Goal: Information Seeking & Learning: Check status

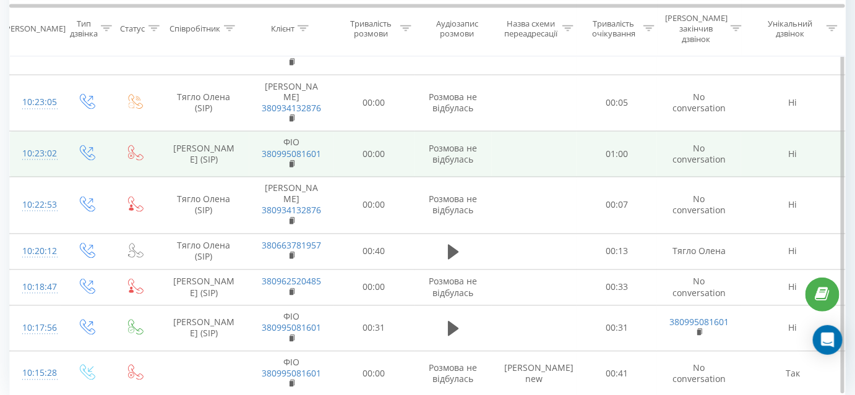
scroll to position [725, 0]
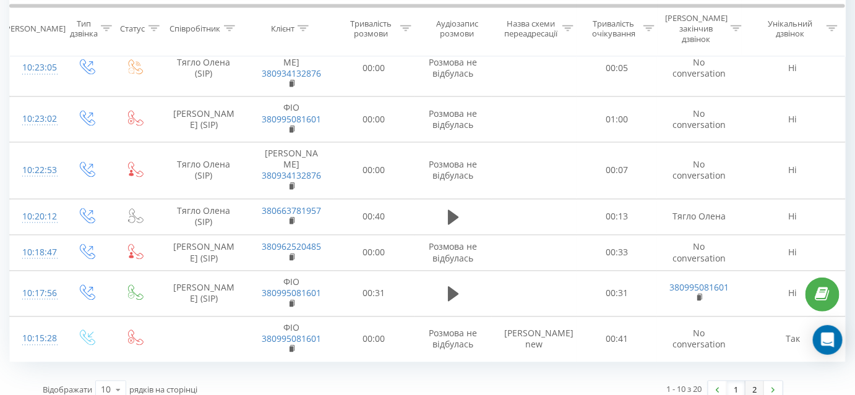
click at [752, 382] on link "2" at bounding box center [754, 390] width 19 height 17
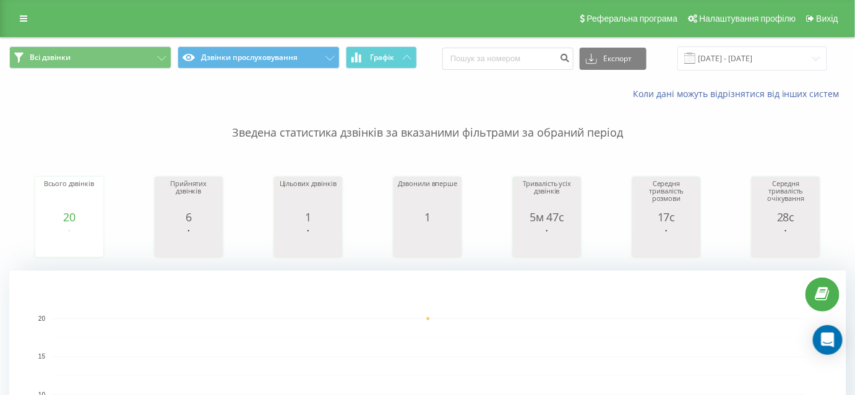
scroll to position [56, 0]
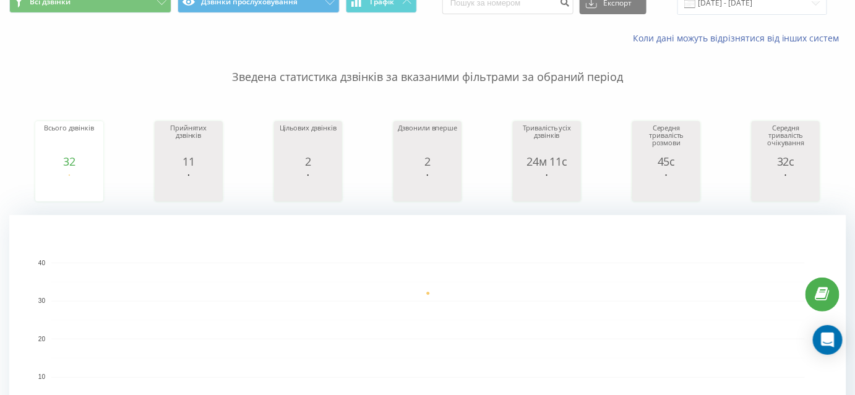
scroll to position [56, 0]
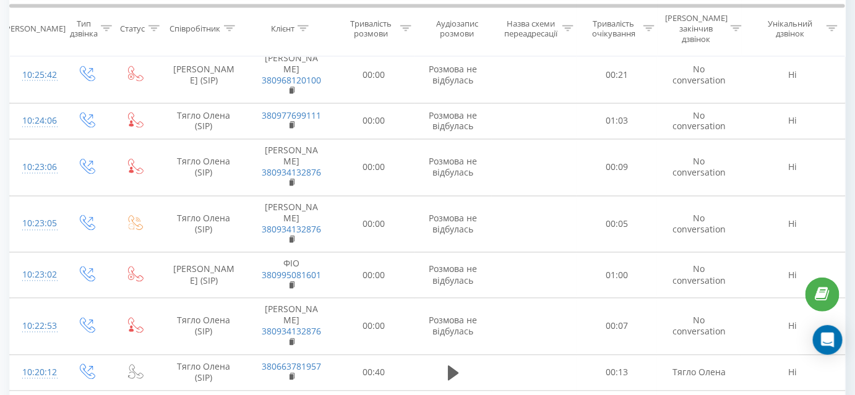
scroll to position [716, 0]
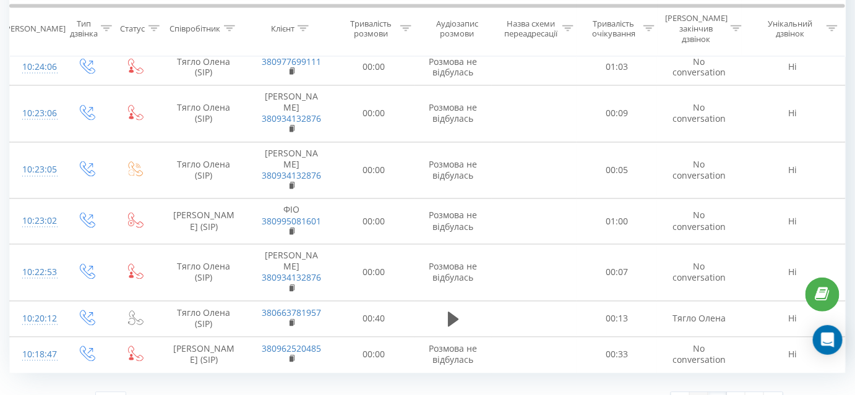
click at [696, 393] on link "1" at bounding box center [699, 401] width 19 height 17
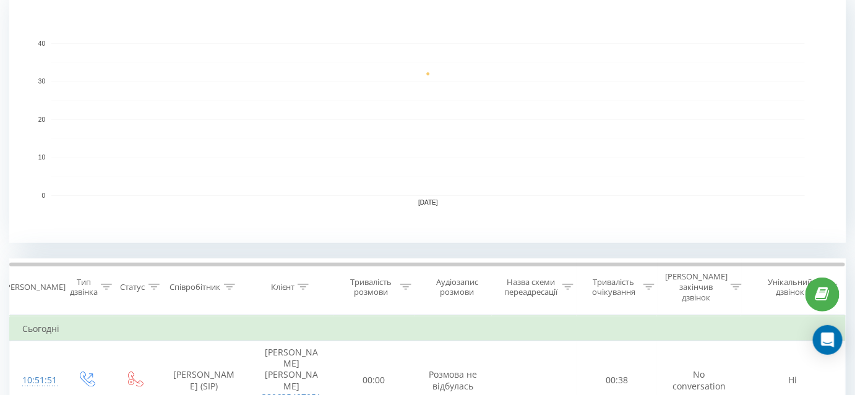
scroll to position [277, 0]
click at [234, 282] on icon at bounding box center [229, 285] width 11 height 6
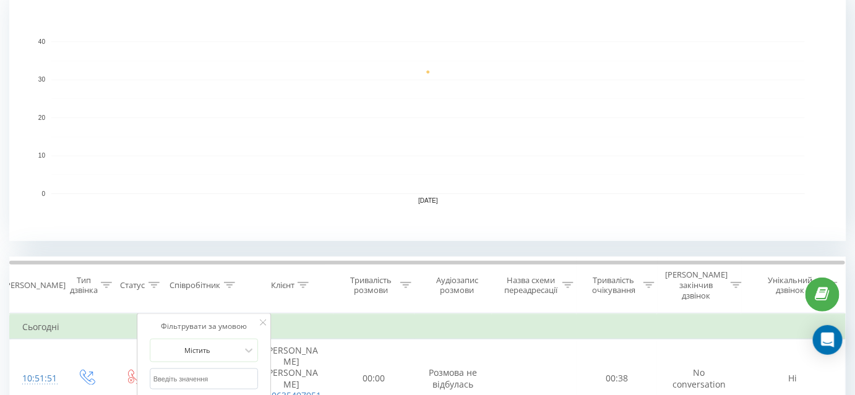
click at [215, 369] on input "text" at bounding box center [204, 380] width 109 height 22
type input "Костромицький"
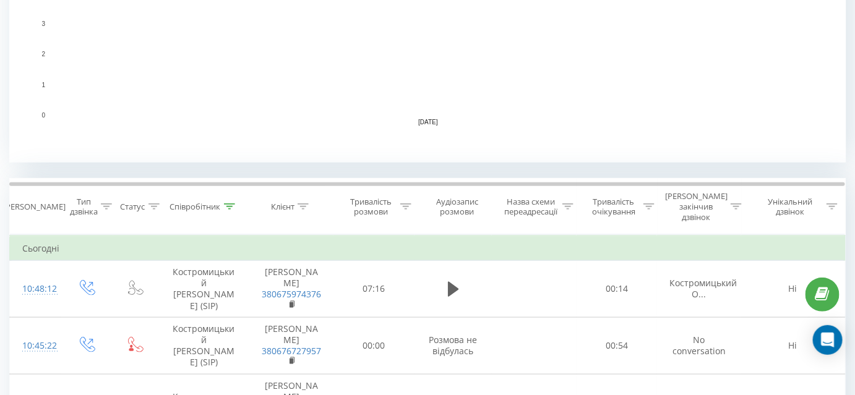
scroll to position [404, 0]
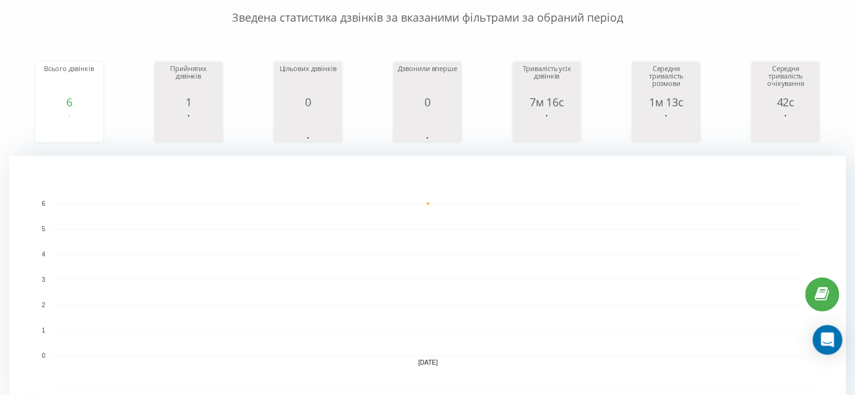
scroll to position [112, 0]
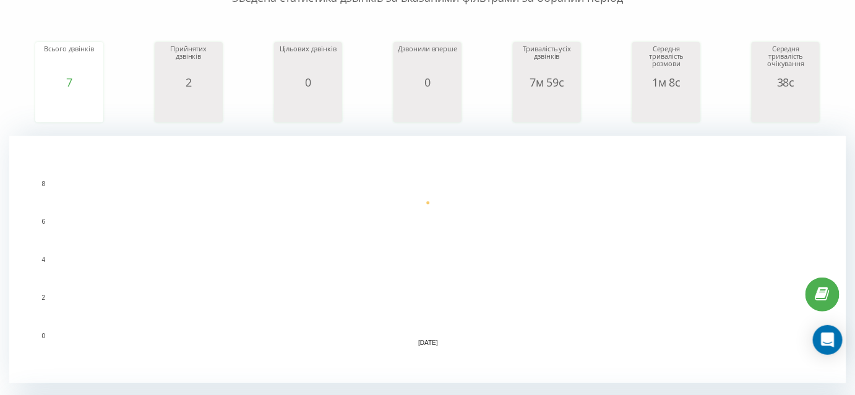
scroll to position [79, 0]
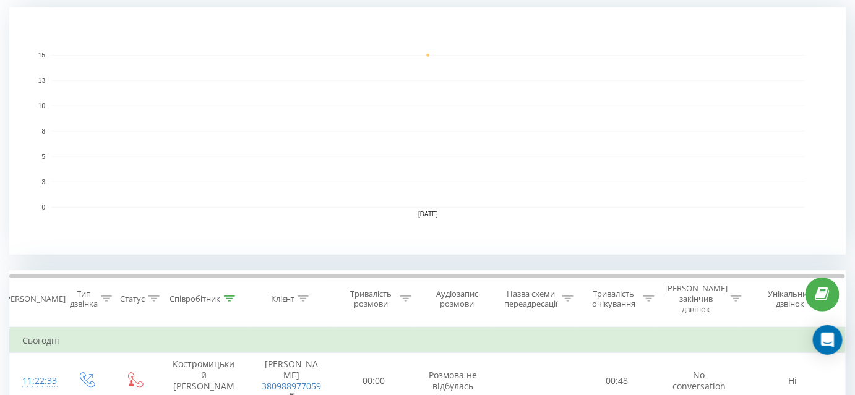
scroll to position [349, 0]
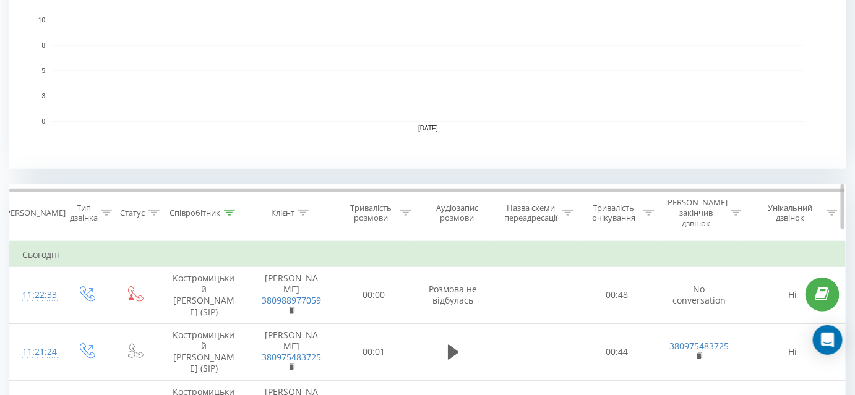
click at [408, 210] on icon at bounding box center [405, 213] width 11 height 6
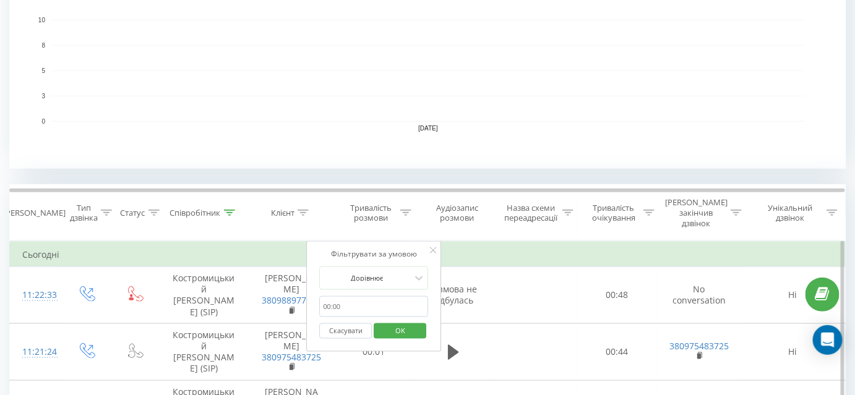
click at [348, 296] on input "text" at bounding box center [374, 307] width 109 height 22
type input "01:00"
click at [410, 269] on div "Дорівнює" at bounding box center [367, 278] width 90 height 19
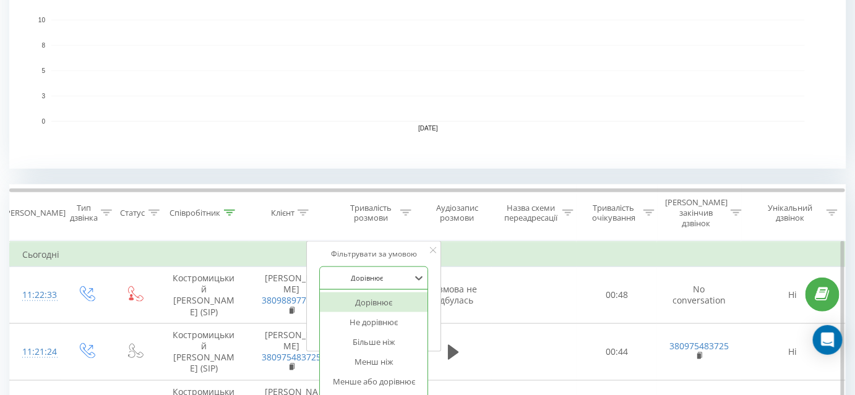
scroll to position [356, 0]
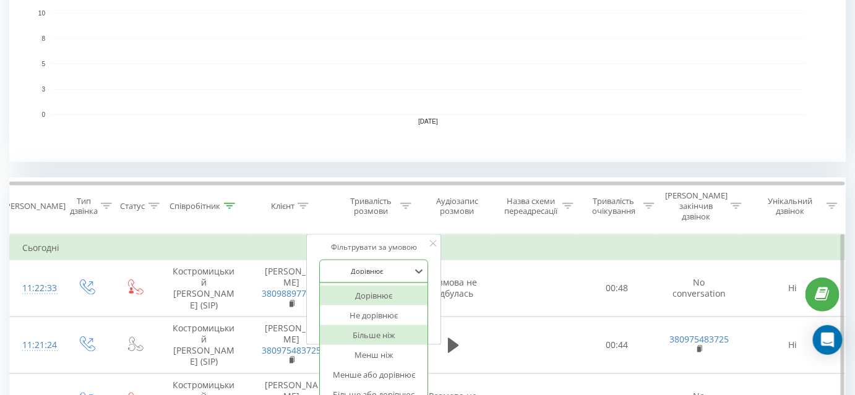
click at [397, 325] on div "Більше ніж" at bounding box center [374, 335] width 108 height 20
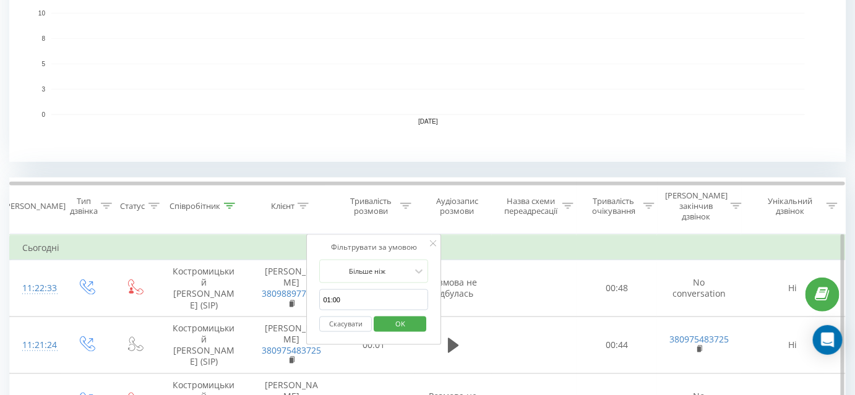
click at [407, 314] on span "OK" at bounding box center [400, 323] width 35 height 19
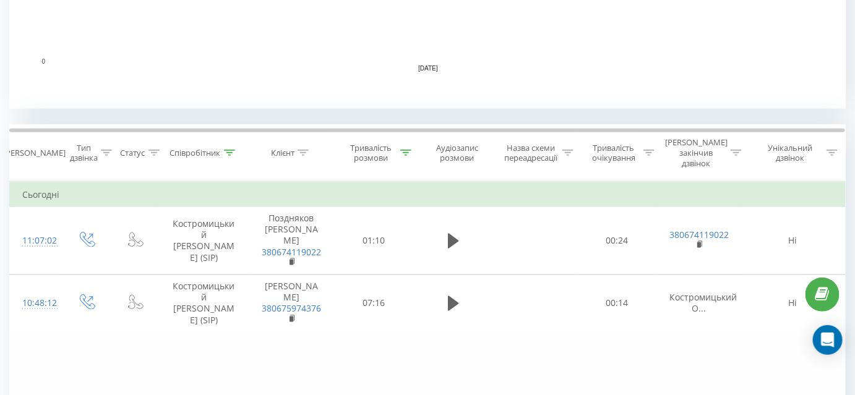
scroll to position [450, 0]
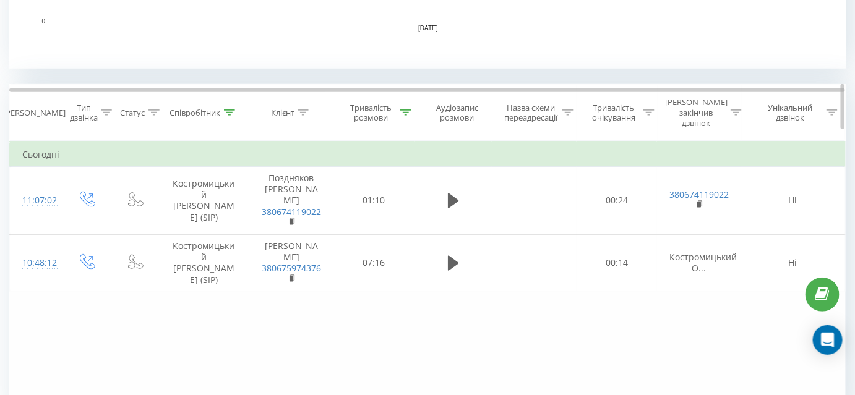
click at [228, 109] on icon at bounding box center [229, 112] width 11 height 6
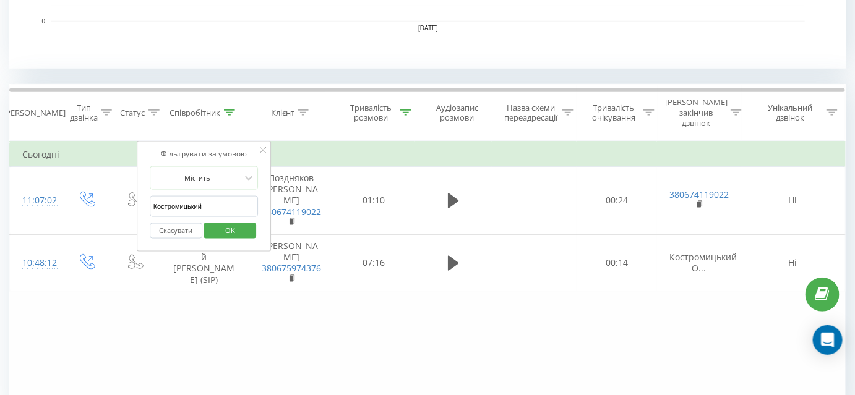
click at [214, 199] on input "Костромицький" at bounding box center [204, 207] width 109 height 22
type input "Заборська"
click button "OK" at bounding box center [230, 230] width 53 height 15
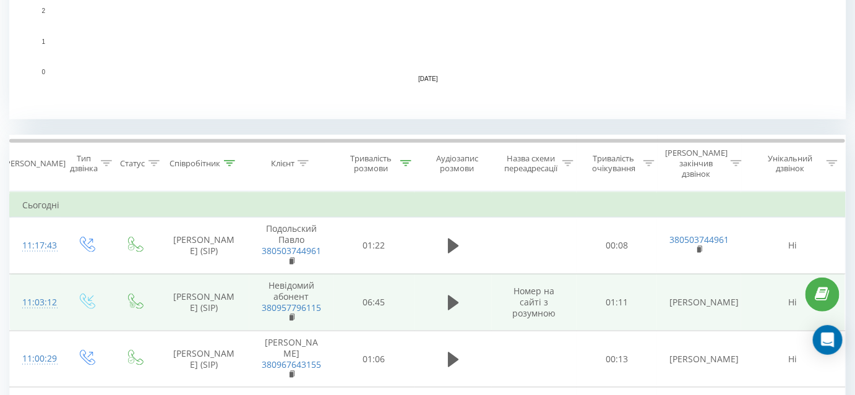
scroll to position [452, 0]
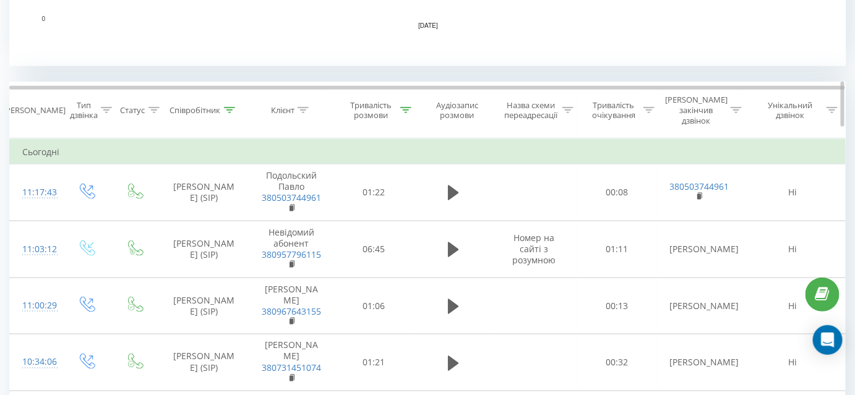
click at [233, 107] on icon at bounding box center [229, 110] width 11 height 6
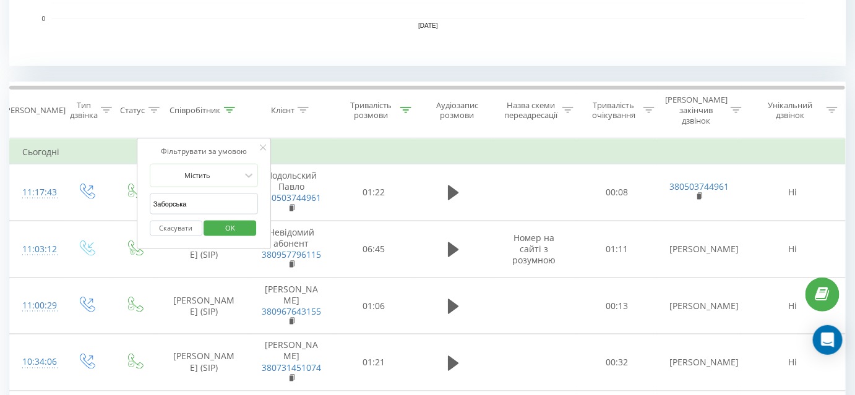
click at [217, 194] on input "Заборська" at bounding box center [204, 205] width 109 height 22
type input "Лучків"
click button "OK" at bounding box center [230, 228] width 53 height 15
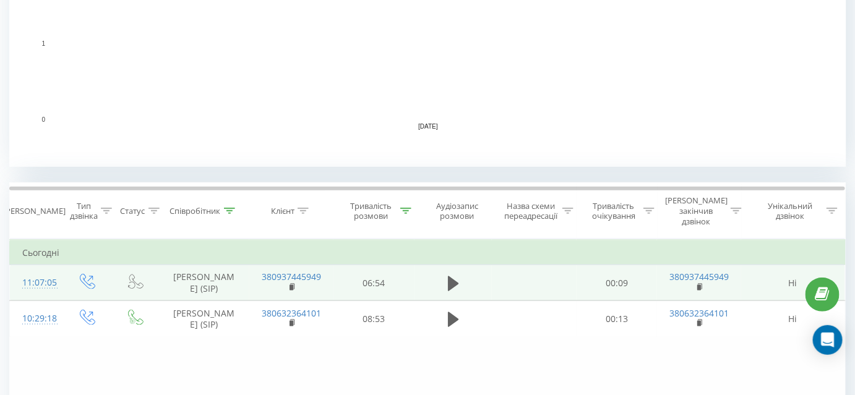
scroll to position [450, 0]
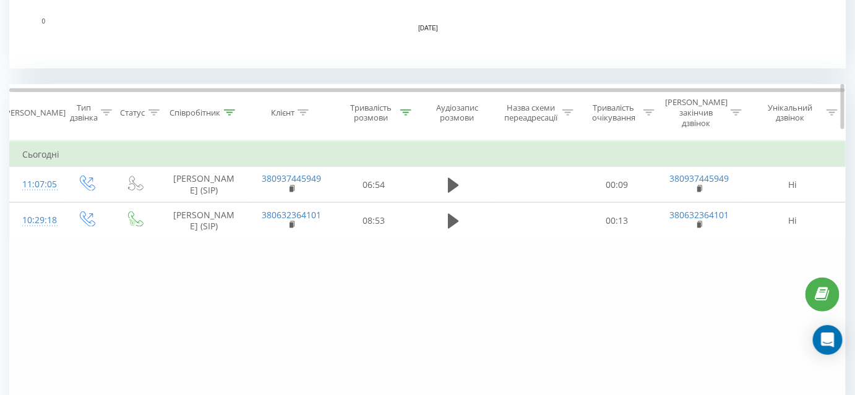
click at [232, 109] on icon at bounding box center [229, 112] width 11 height 6
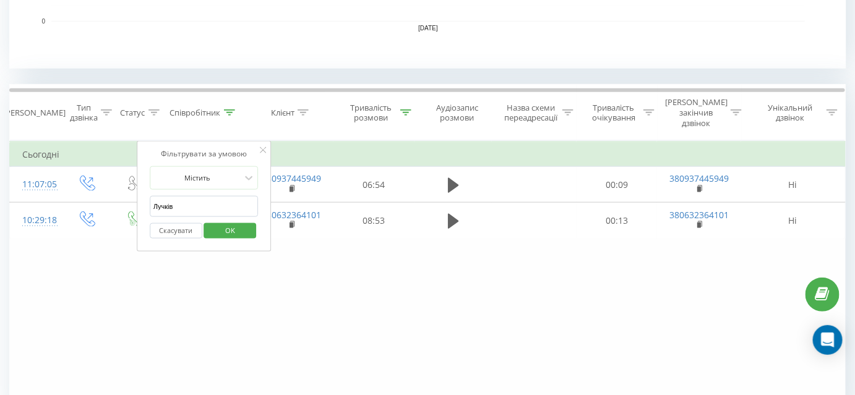
click at [209, 200] on input "Лучків" at bounding box center [204, 207] width 109 height 22
type input "Тягло"
click button "OK" at bounding box center [230, 230] width 53 height 15
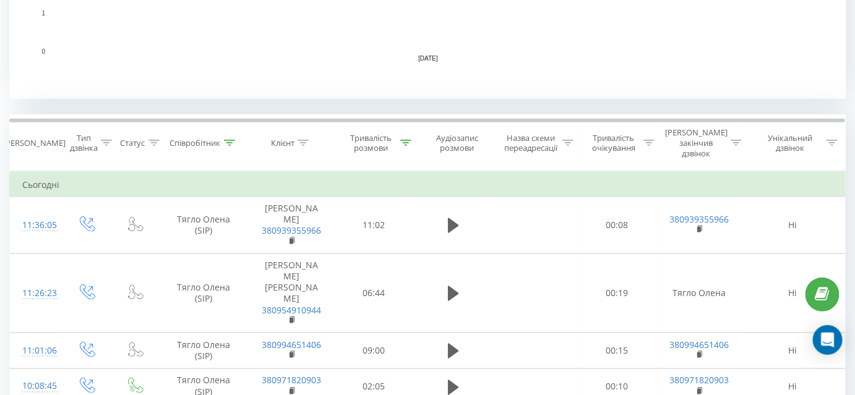
scroll to position [452, 0]
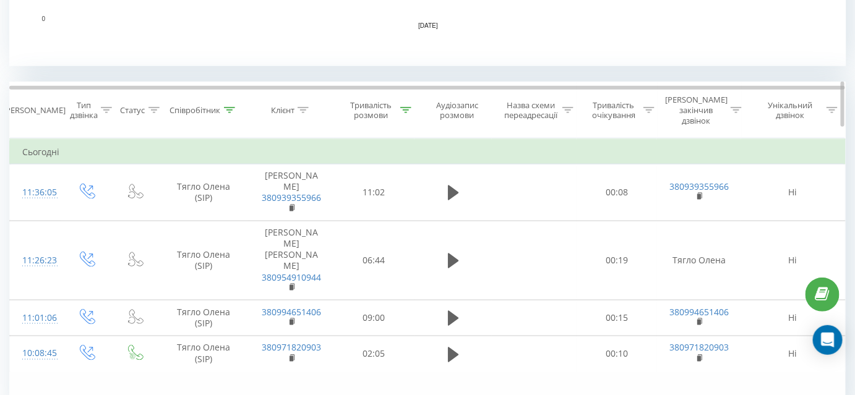
click at [227, 107] on icon at bounding box center [229, 110] width 11 height 6
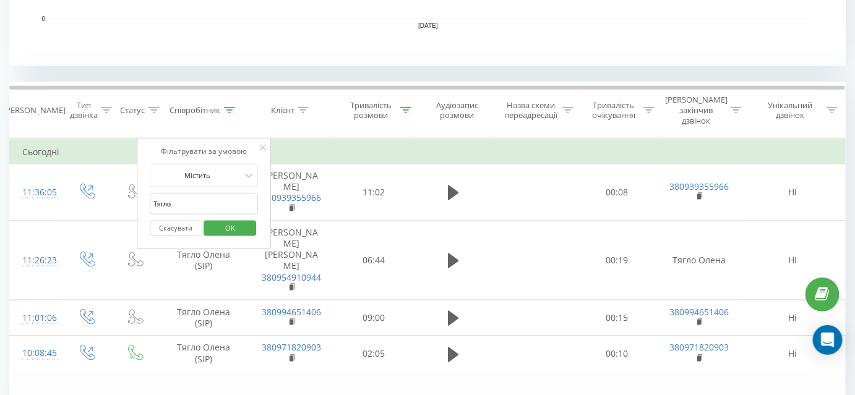
click at [206, 194] on input "Тягло" at bounding box center [204, 205] width 109 height 22
click at [205, 194] on input "Тягло" at bounding box center [204, 205] width 109 height 22
type input "Т"
type input "Костромицький"
click button "OK" at bounding box center [230, 228] width 53 height 15
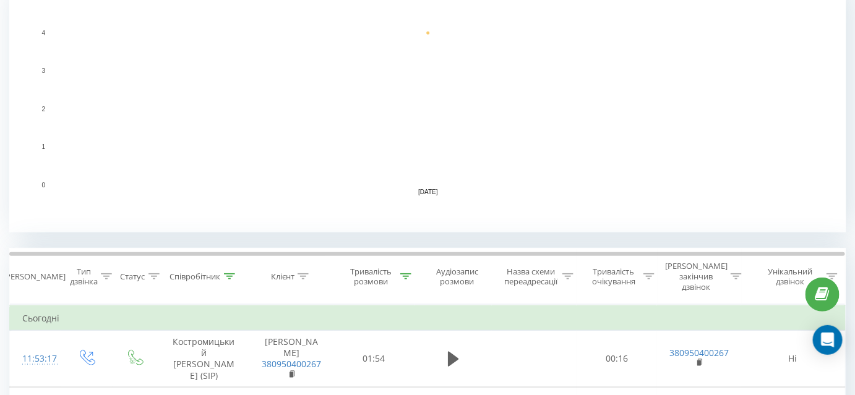
scroll to position [393, 0]
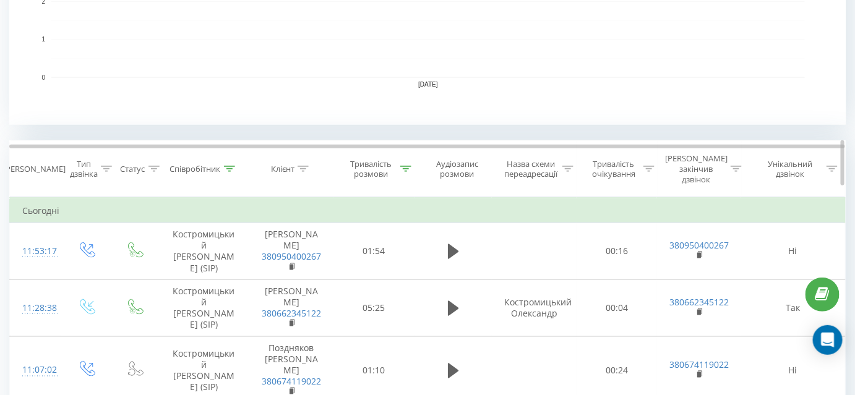
click at [401, 166] on div at bounding box center [405, 169] width 11 height 11
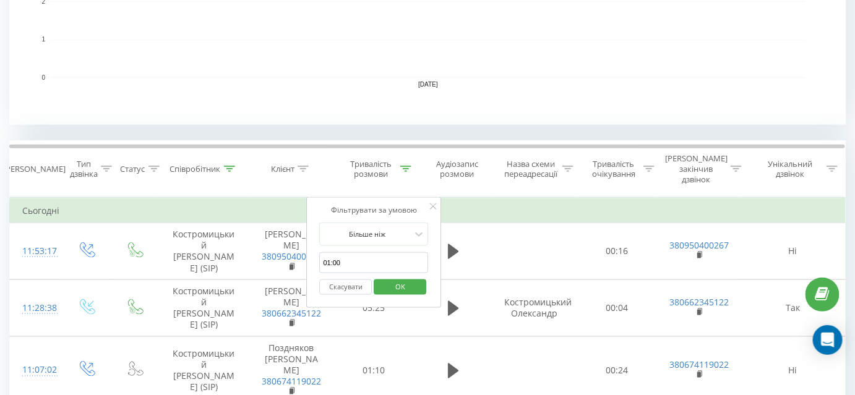
click at [344, 280] on button "Скасувати" at bounding box center [346, 287] width 53 height 15
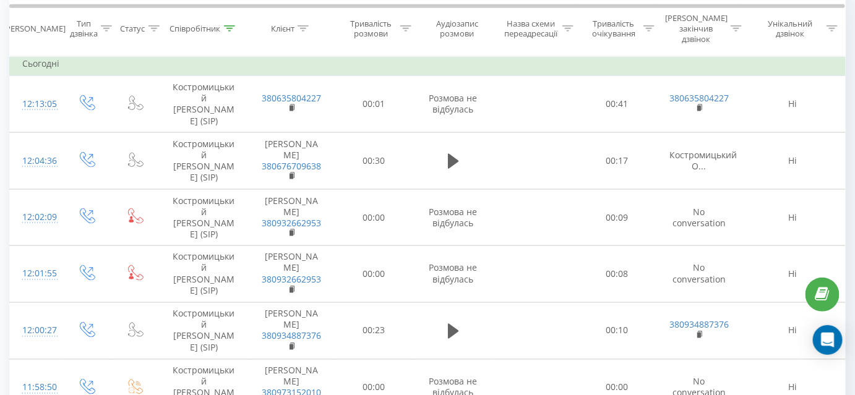
scroll to position [428, 0]
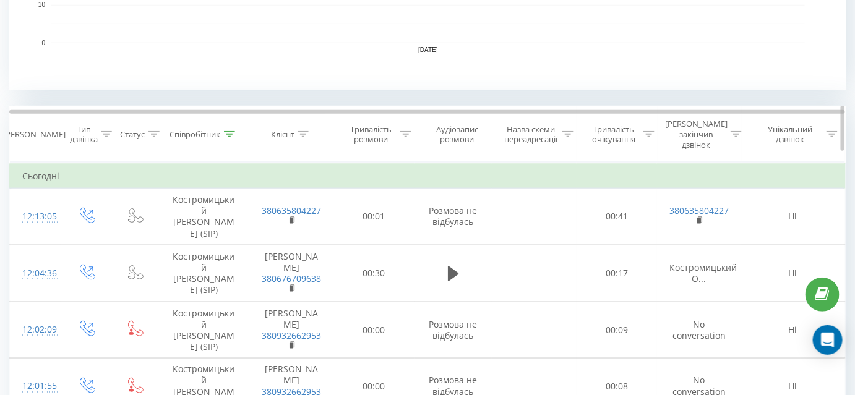
click at [406, 131] on icon at bounding box center [405, 134] width 11 height 6
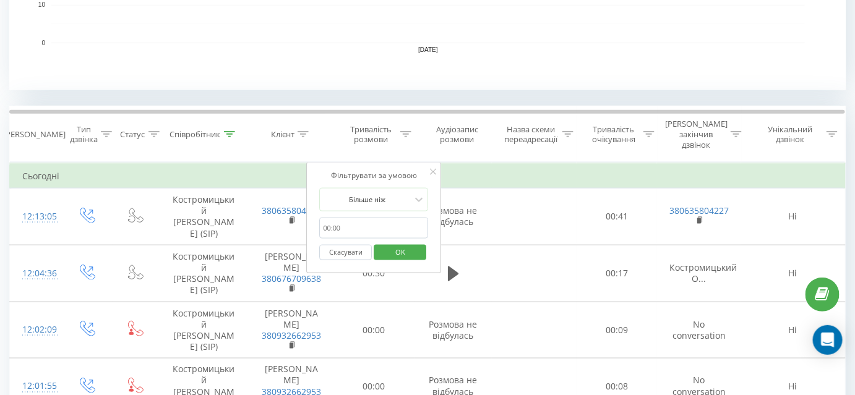
click at [359, 218] on input "01:00" at bounding box center [374, 229] width 109 height 22
type input "01:00"
click at [418, 245] on button "OK" at bounding box center [400, 252] width 53 height 15
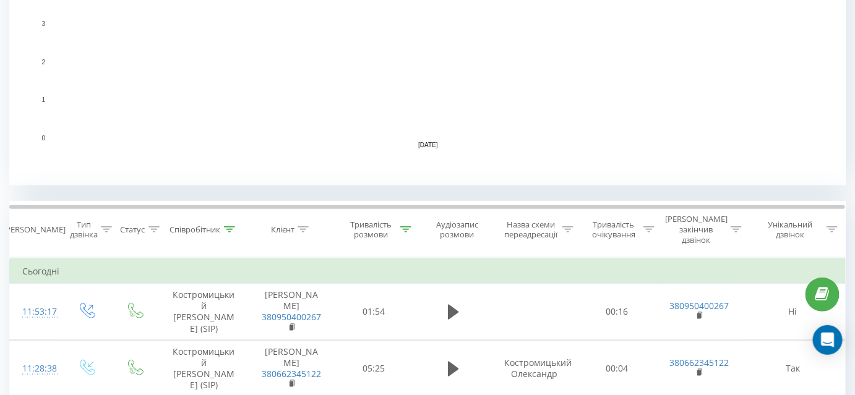
scroll to position [396, 0]
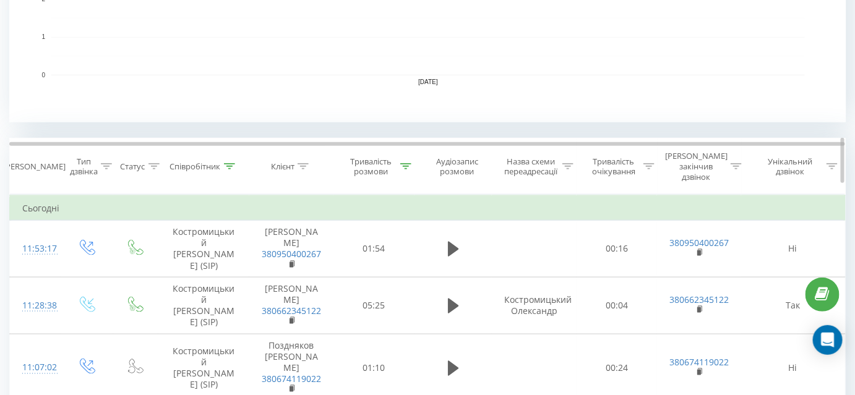
click at [402, 163] on icon at bounding box center [405, 166] width 11 height 6
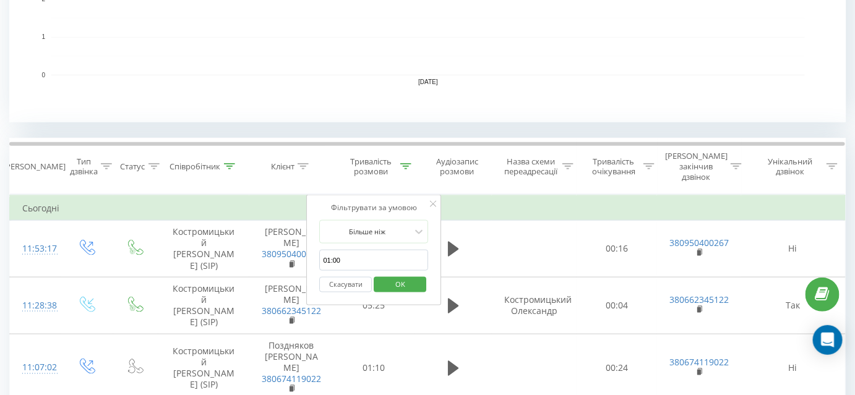
click at [348, 277] on button "Скасувати" at bounding box center [346, 284] width 53 height 15
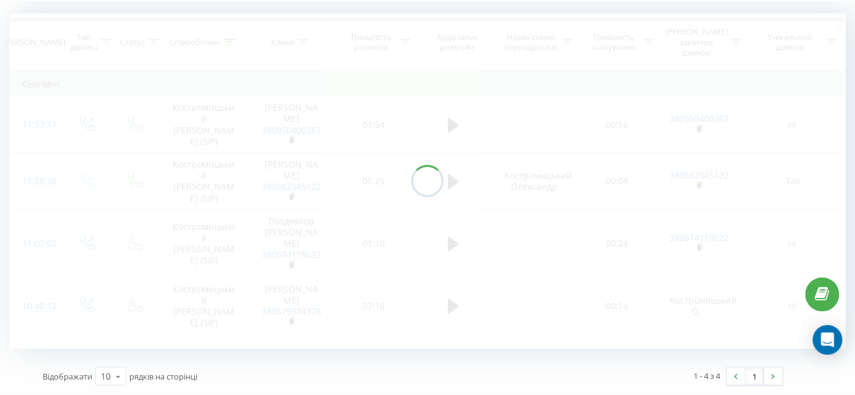
scroll to position [335, 0]
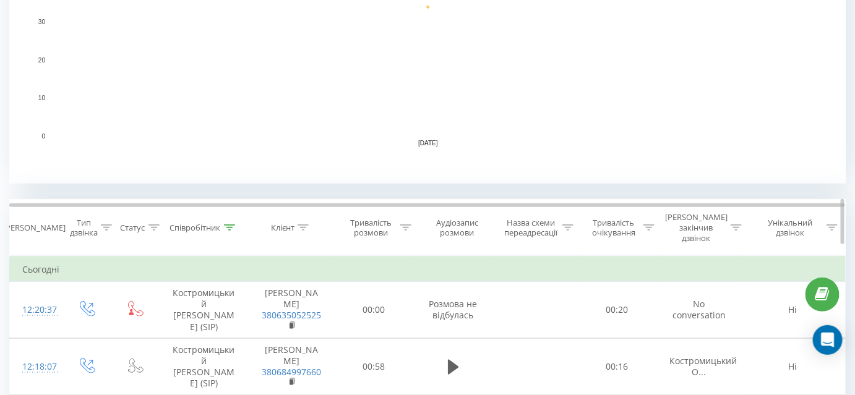
click at [407, 225] on icon at bounding box center [405, 228] width 11 height 6
click at [411, 225] on icon at bounding box center [405, 228] width 11 height 6
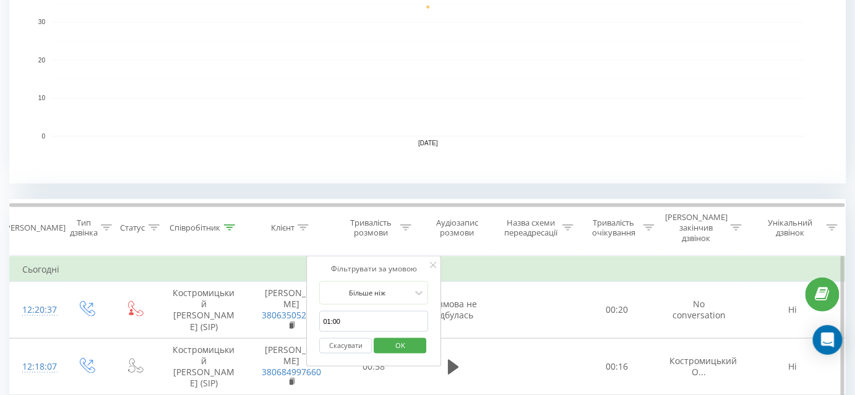
click at [359, 318] on input "01:00" at bounding box center [374, 322] width 109 height 22
type input "01:00"
click at [404, 336] on span "OK" at bounding box center [400, 345] width 35 height 19
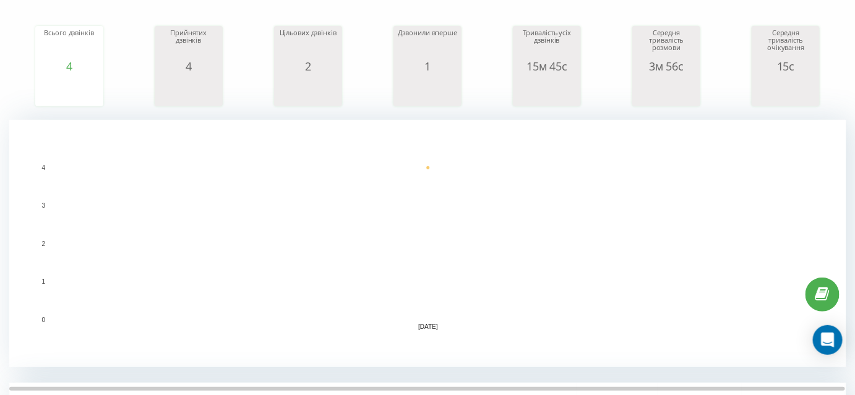
scroll to position [110, 0]
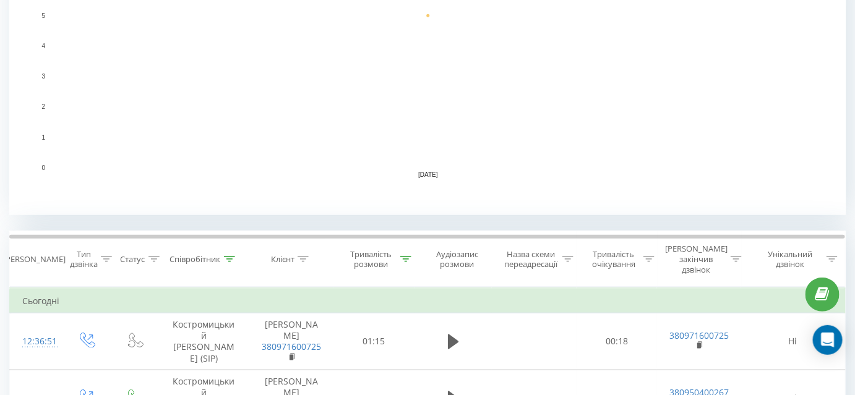
scroll to position [337, 0]
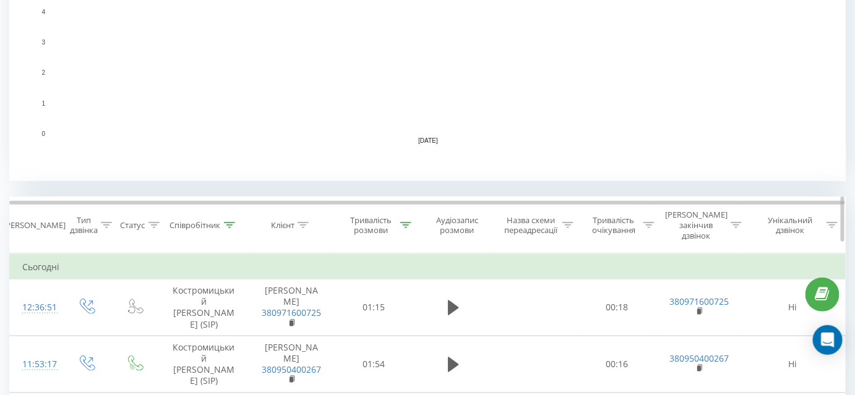
click at [400, 222] on icon at bounding box center [405, 225] width 11 height 6
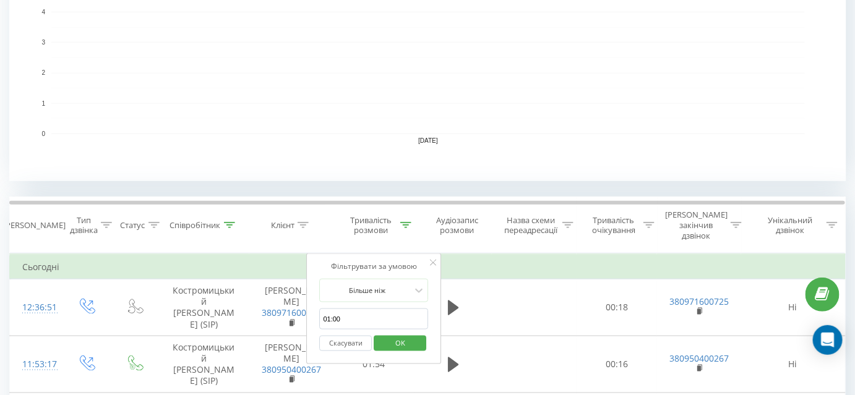
click at [352, 336] on button "Скасувати" at bounding box center [346, 343] width 53 height 15
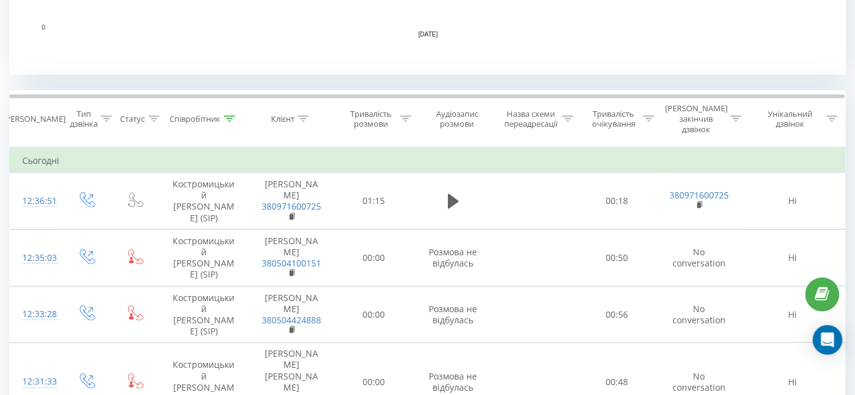
scroll to position [450, 0]
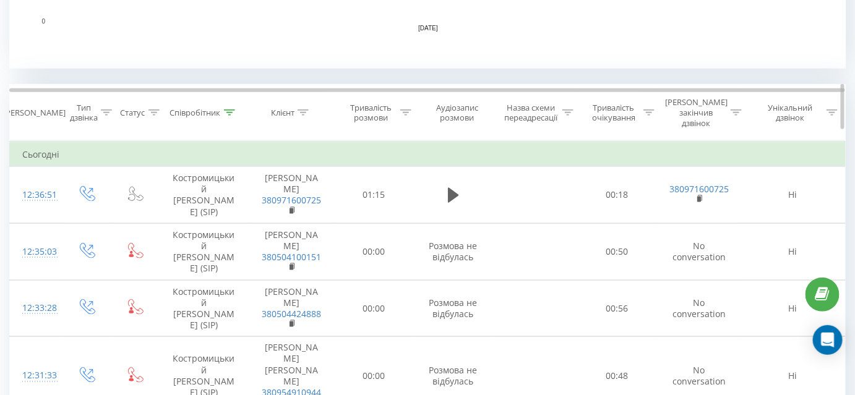
click at [405, 109] on icon at bounding box center [405, 112] width 11 height 6
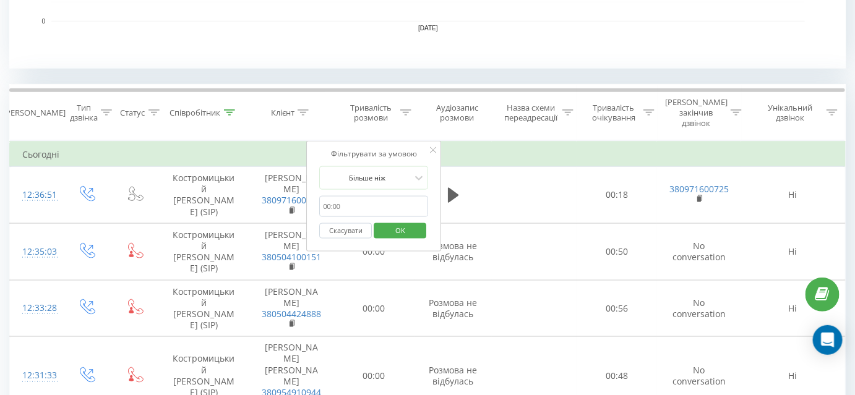
click at [348, 223] on button "Скасувати" at bounding box center [346, 230] width 53 height 15
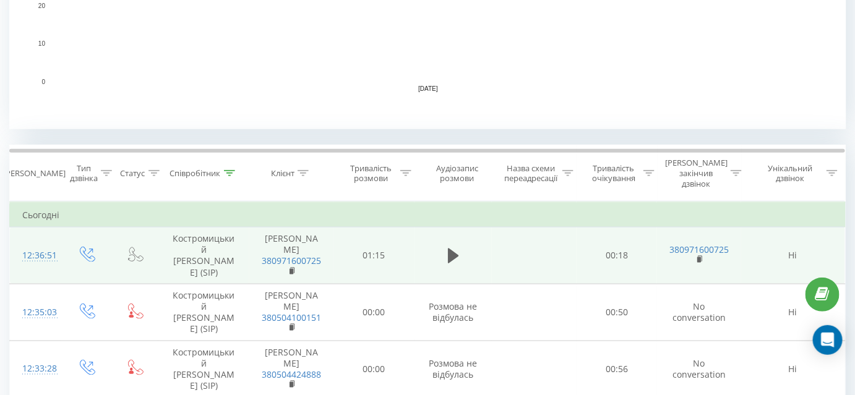
scroll to position [398, 0]
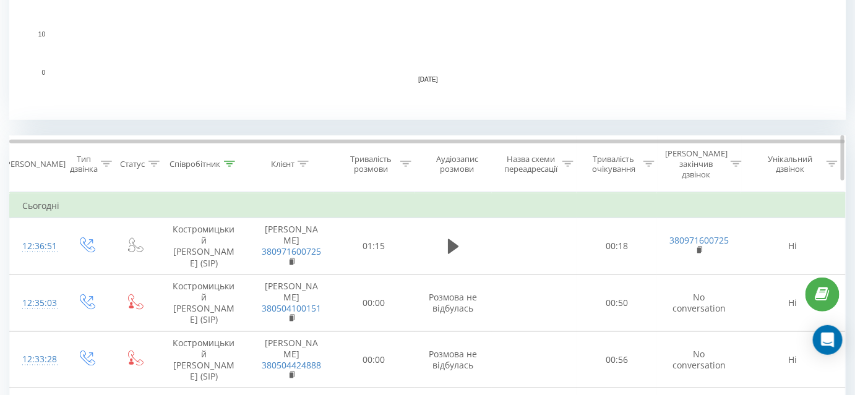
click at [402, 161] on icon at bounding box center [405, 164] width 11 height 6
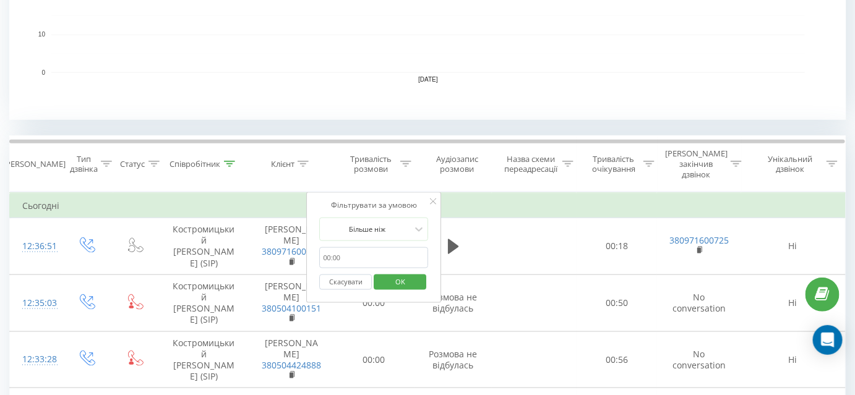
click at [356, 249] on input "01:00" at bounding box center [374, 258] width 109 height 22
type input "01:00"
click at [408, 272] on span "OK" at bounding box center [400, 281] width 35 height 19
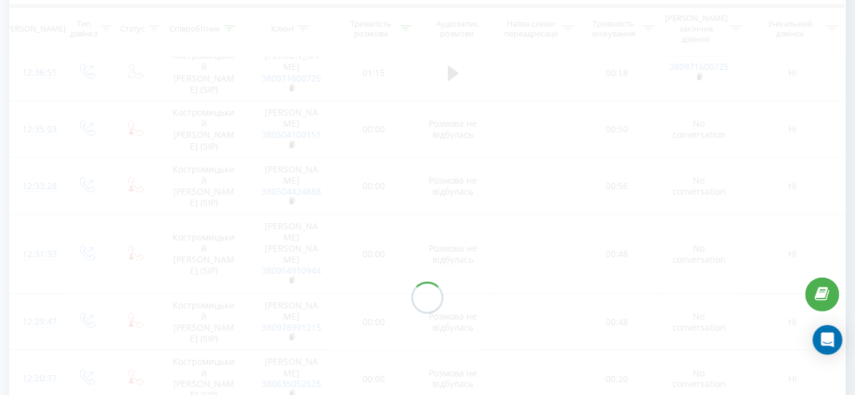
scroll to position [508, 0]
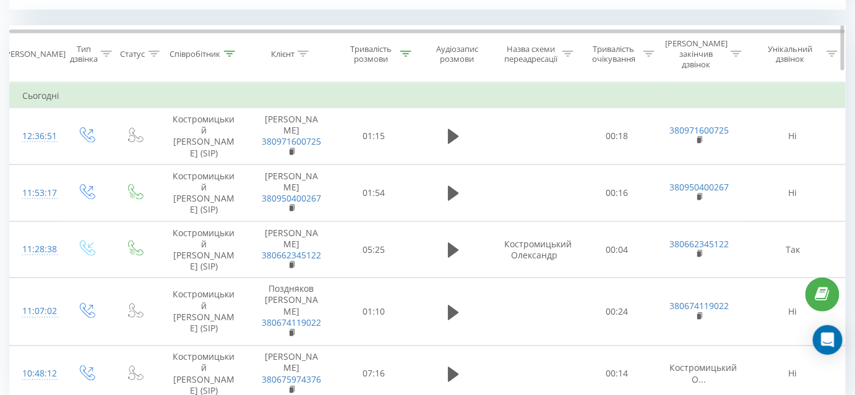
click at [225, 49] on div at bounding box center [229, 54] width 11 height 11
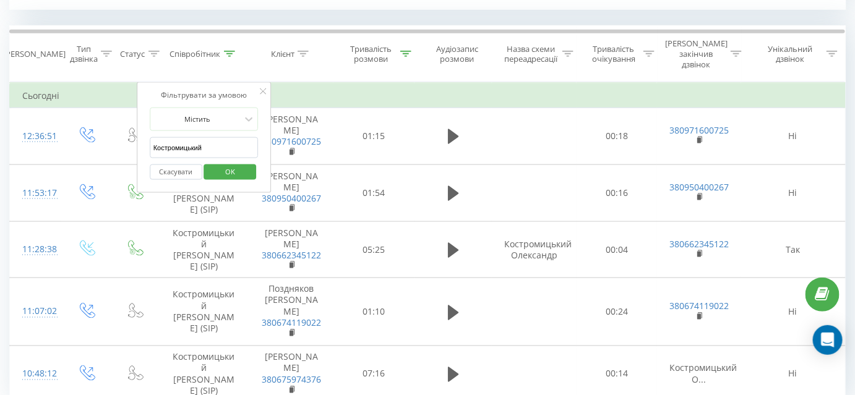
click at [211, 137] on input "Костромицький" at bounding box center [204, 148] width 109 height 22
type input "Тягло"
click button "OK" at bounding box center [230, 172] width 53 height 15
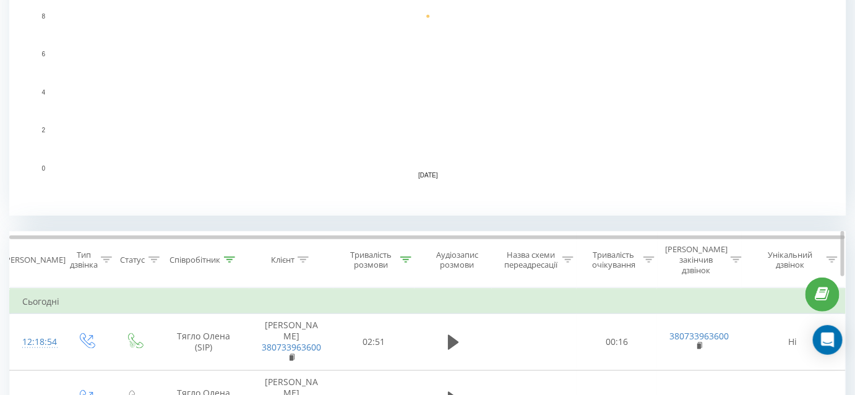
scroll to position [393, 0]
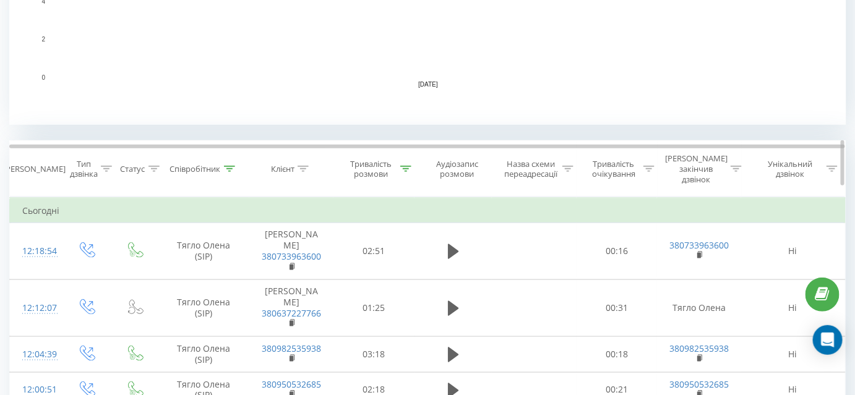
click at [231, 166] on icon at bounding box center [229, 169] width 11 height 6
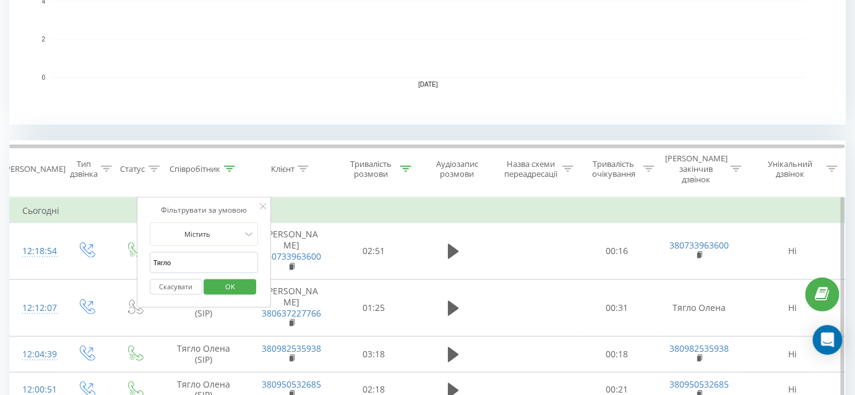
click at [203, 252] on input "Тягло" at bounding box center [204, 263] width 109 height 22
type input "Заборська"
click button "OK" at bounding box center [230, 287] width 53 height 15
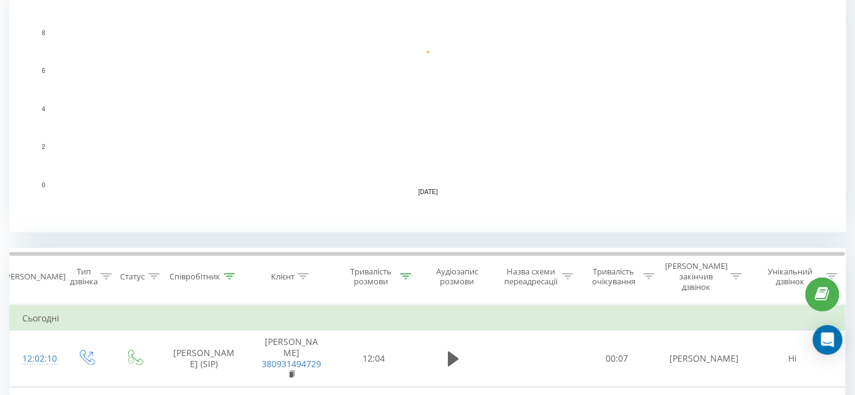
scroll to position [342, 0]
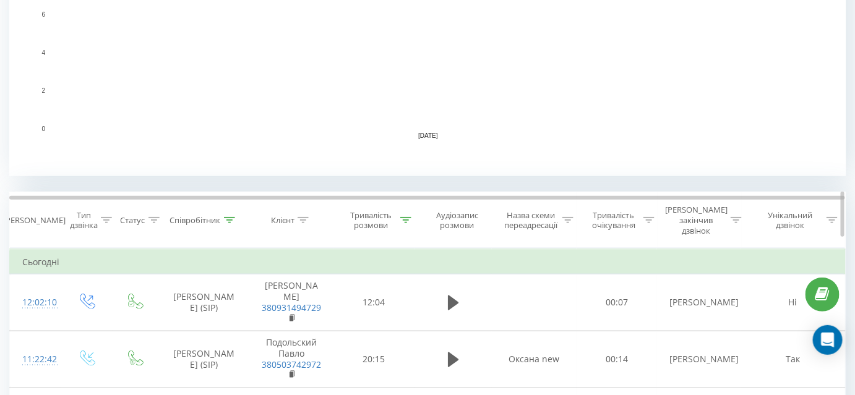
click at [234, 215] on div at bounding box center [229, 220] width 11 height 11
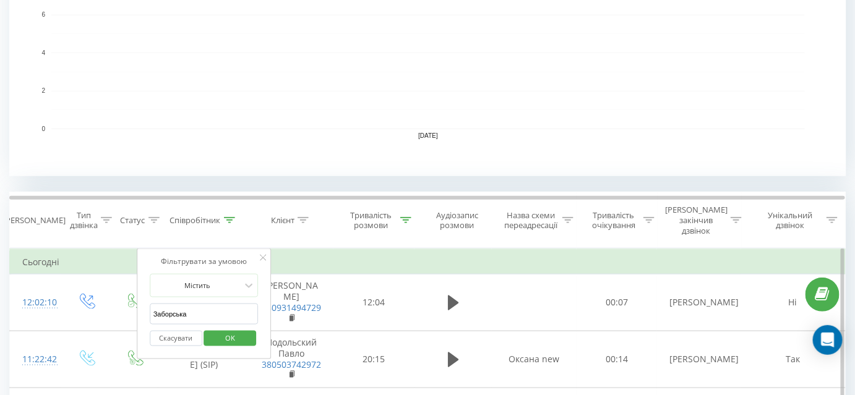
click at [207, 304] on input "Заборська" at bounding box center [204, 315] width 109 height 22
type input "Лучків"
click button "OK" at bounding box center [230, 338] width 53 height 15
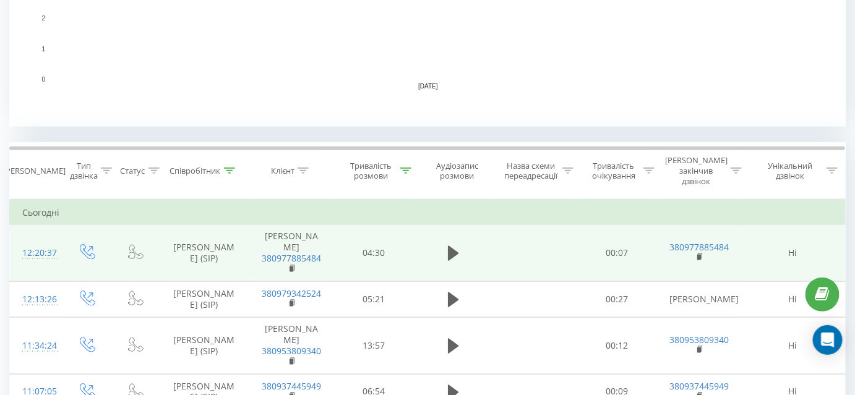
scroll to position [393, 0]
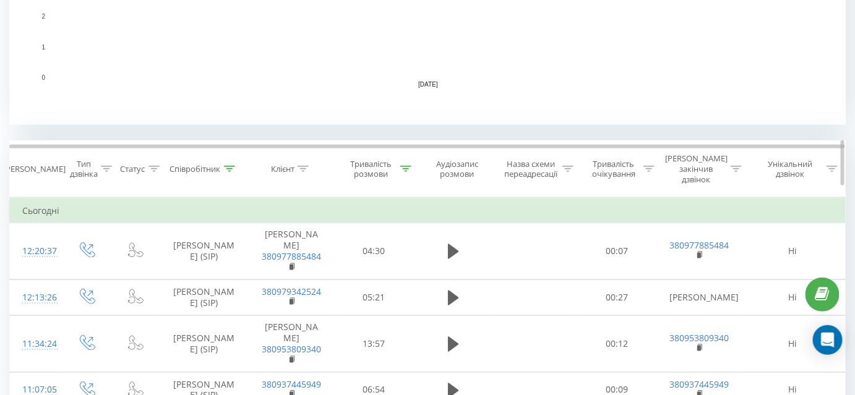
click at [228, 166] on icon at bounding box center [229, 169] width 11 height 6
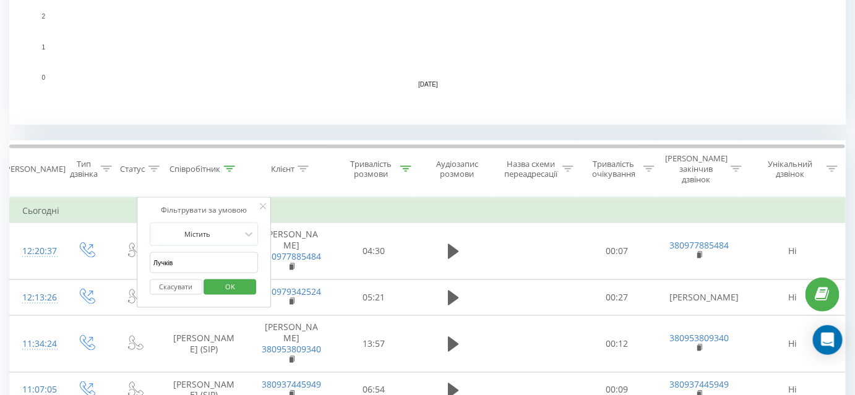
click at [169, 280] on button "Скасувати" at bounding box center [176, 287] width 53 height 15
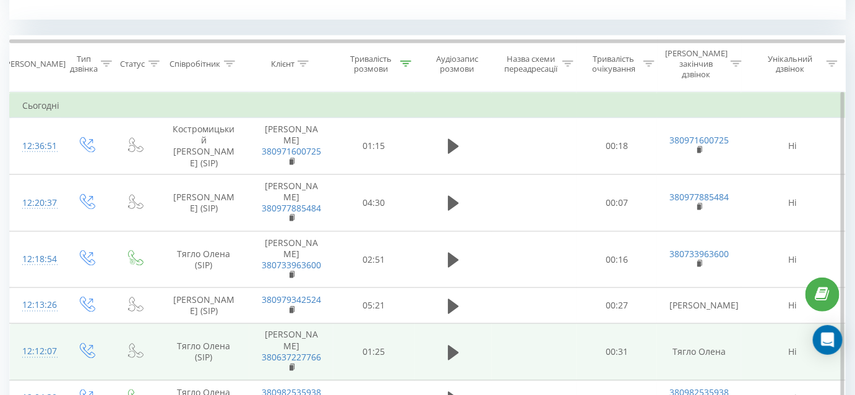
scroll to position [503, 0]
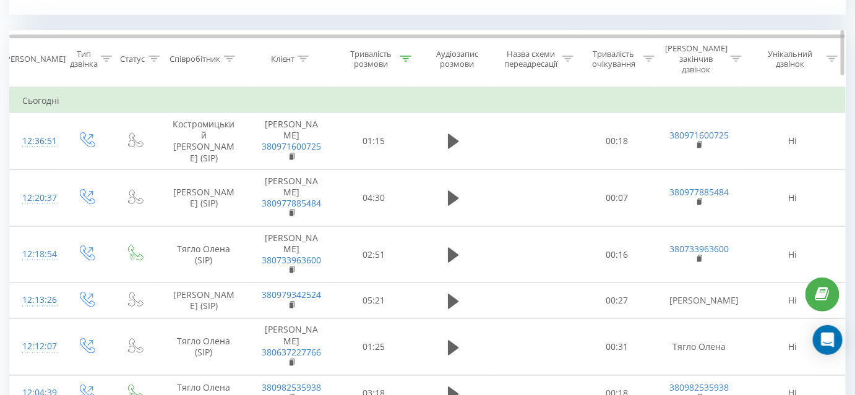
click at [411, 56] on icon at bounding box center [405, 59] width 11 height 6
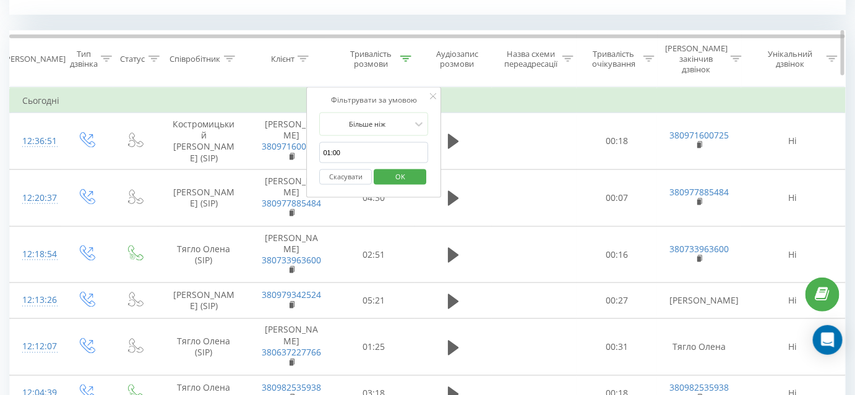
click at [238, 54] on div "Співробітник" at bounding box center [203, 59] width 91 height 11
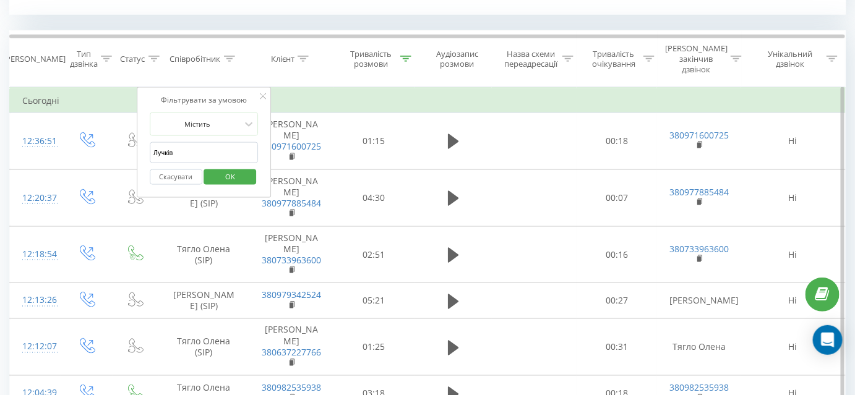
click at [203, 142] on input "Лучків" at bounding box center [204, 153] width 109 height 22
type input "Костромицький"
click button "OK" at bounding box center [230, 176] width 53 height 15
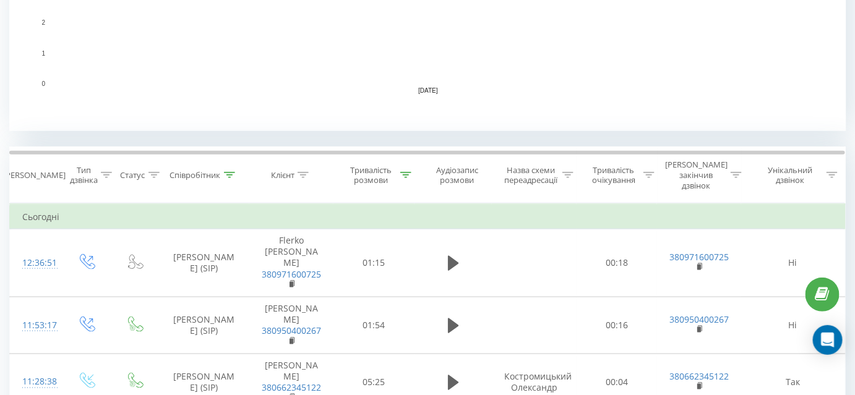
scroll to position [393, 0]
